Goal: Task Accomplishment & Management: Complete application form

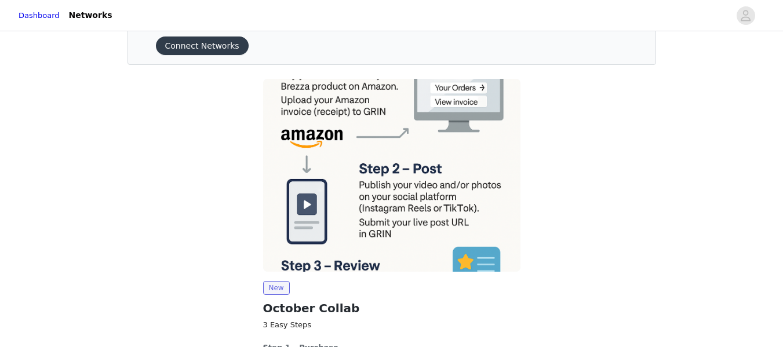
scroll to position [144, 0]
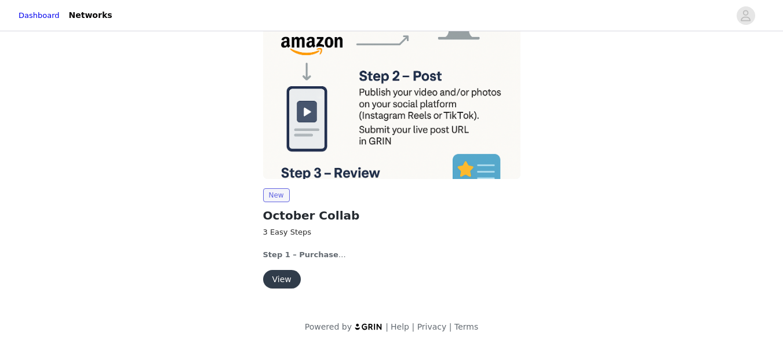
click at [339, 150] on img at bounding box center [391, 82] width 257 height 193
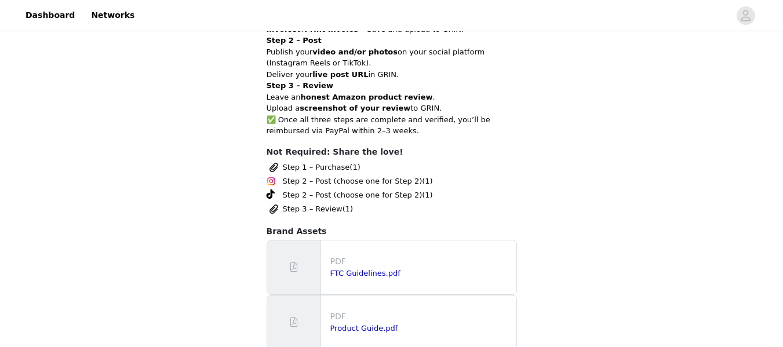
scroll to position [638, 0]
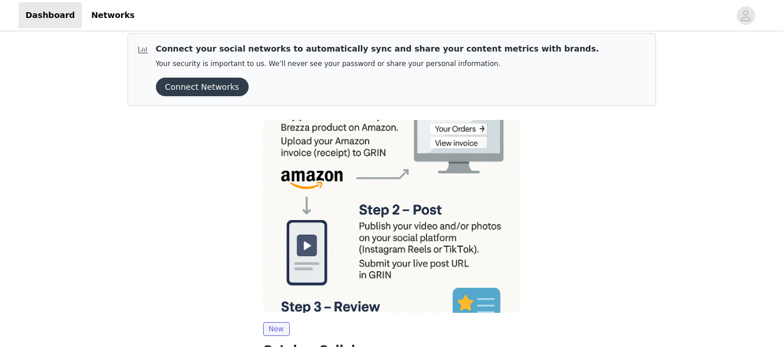
scroll to position [144, 0]
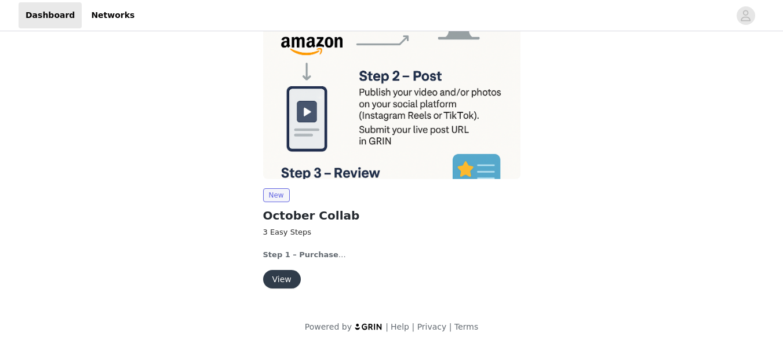
click at [292, 280] on button "View" at bounding box center [282, 279] width 38 height 19
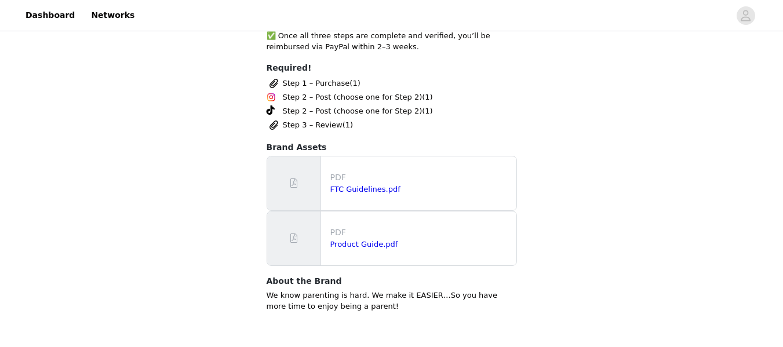
scroll to position [724, 0]
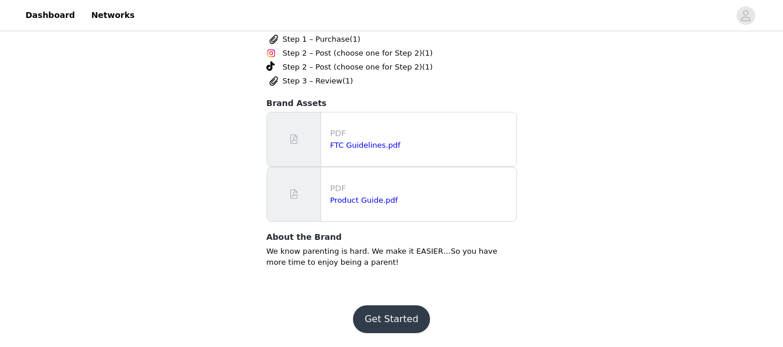
click at [387, 315] on button "Get Started" at bounding box center [391, 319] width 77 height 28
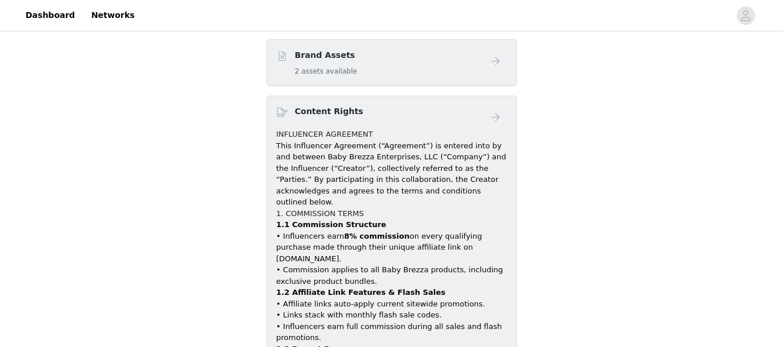
scroll to position [336, 0]
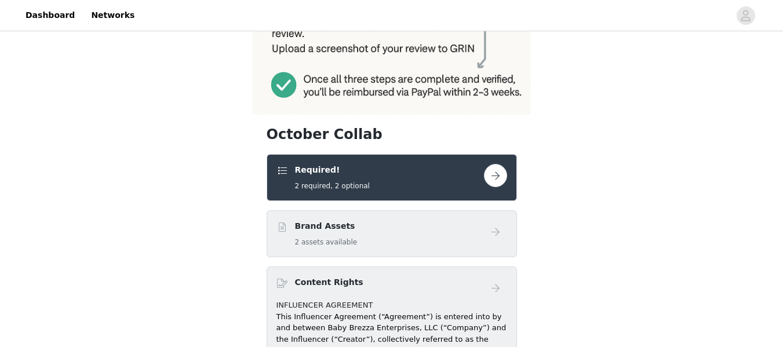
click at [489, 170] on button "button" at bounding box center [495, 175] width 23 height 23
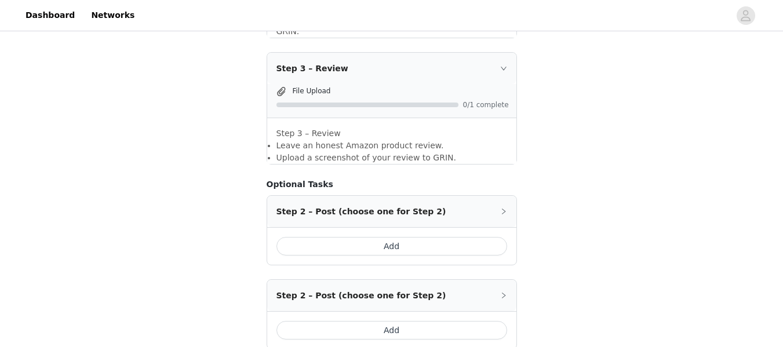
scroll to position [639, 0]
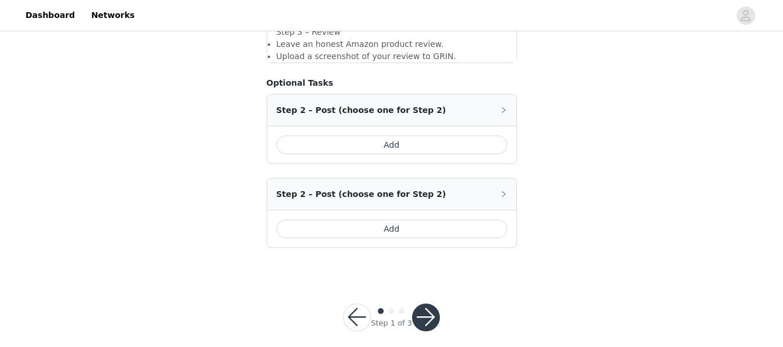
click at [502, 107] on icon "icon: right" at bounding box center [503, 110] width 7 height 7
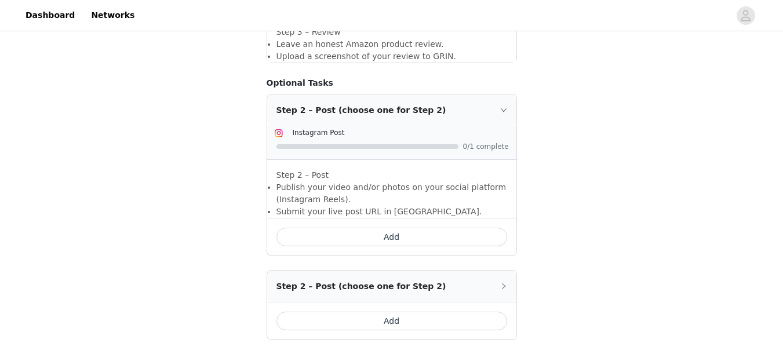
click at [421, 228] on button "Add" at bounding box center [391, 237] width 231 height 19
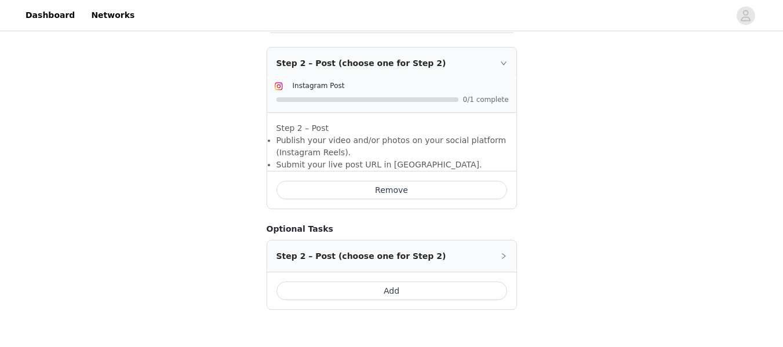
scroll to position [732, 0]
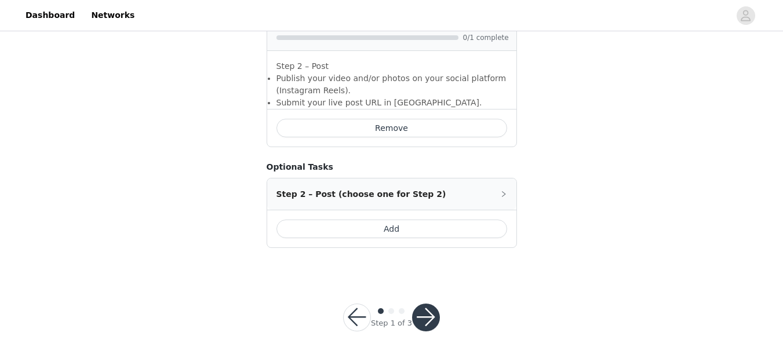
click at [422, 304] on button "button" at bounding box center [426, 318] width 28 height 28
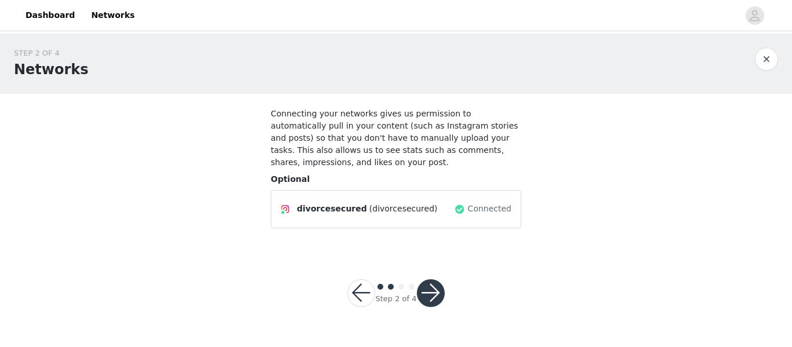
click at [419, 282] on button "button" at bounding box center [431, 293] width 28 height 28
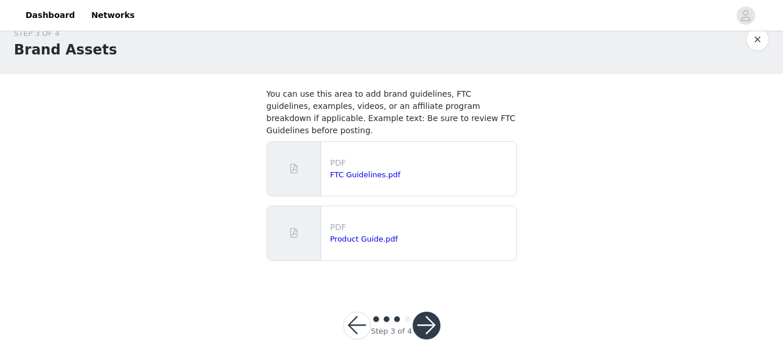
scroll to position [28, 0]
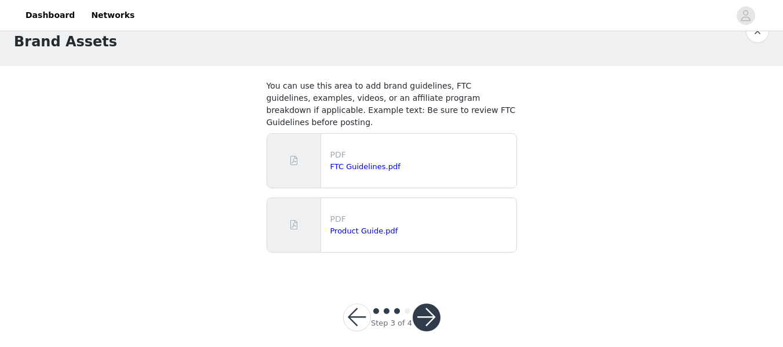
click at [431, 304] on button "button" at bounding box center [427, 318] width 28 height 28
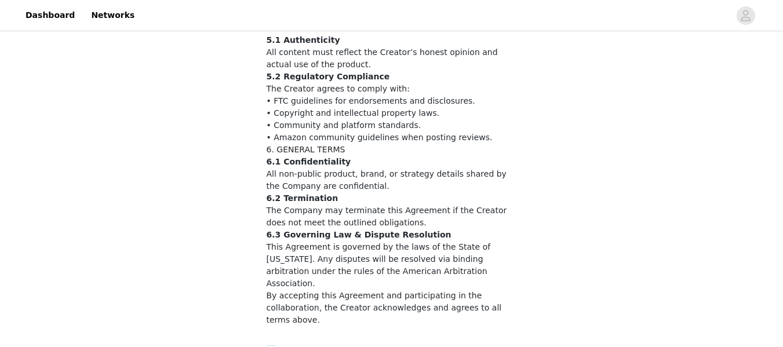
scroll to position [895, 0]
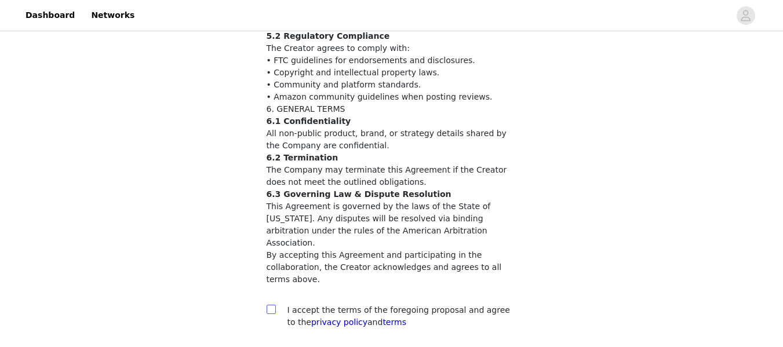
click at [274, 305] on input "checkbox" at bounding box center [271, 309] width 8 height 8
checkbox input "true"
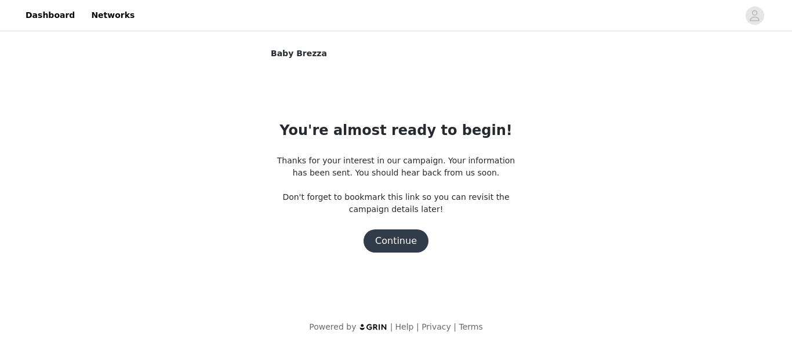
click at [412, 235] on button "Continue" at bounding box center [395, 241] width 65 height 23
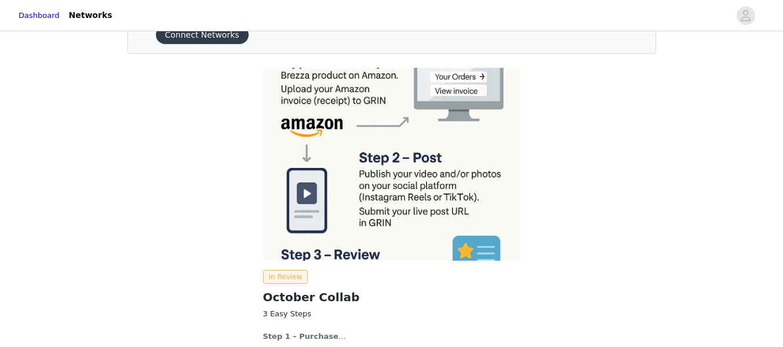
scroll to position [161, 0]
